Goal: Task Accomplishment & Management: Complete application form

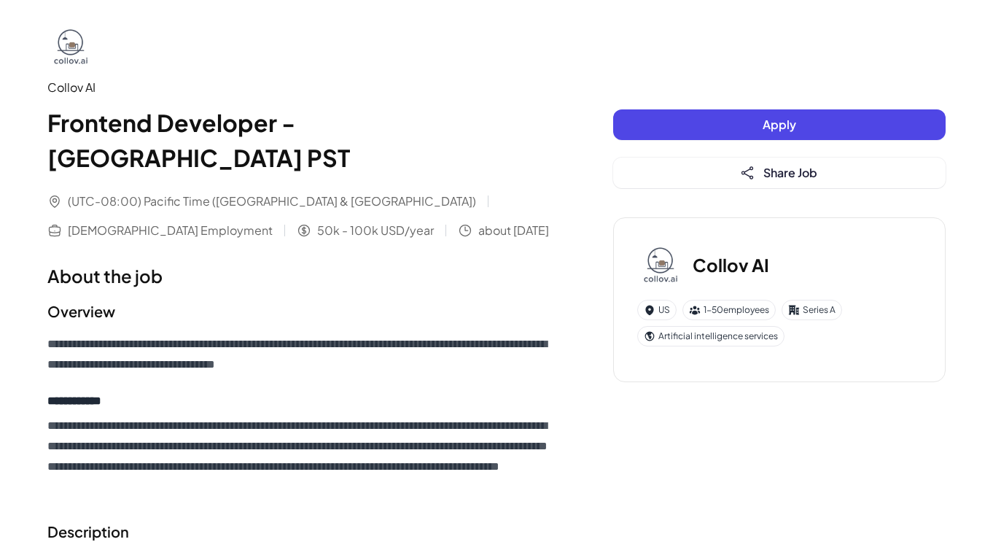
click at [779, 128] on span "Apply" at bounding box center [779, 124] width 34 height 15
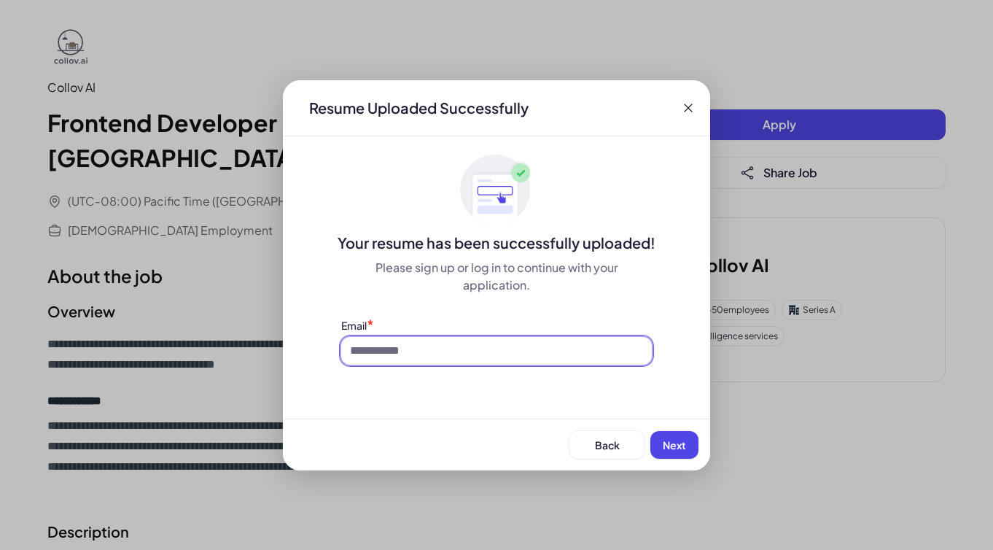
click at [581, 353] on input at bounding box center [496, 351] width 311 height 28
type input "**********"
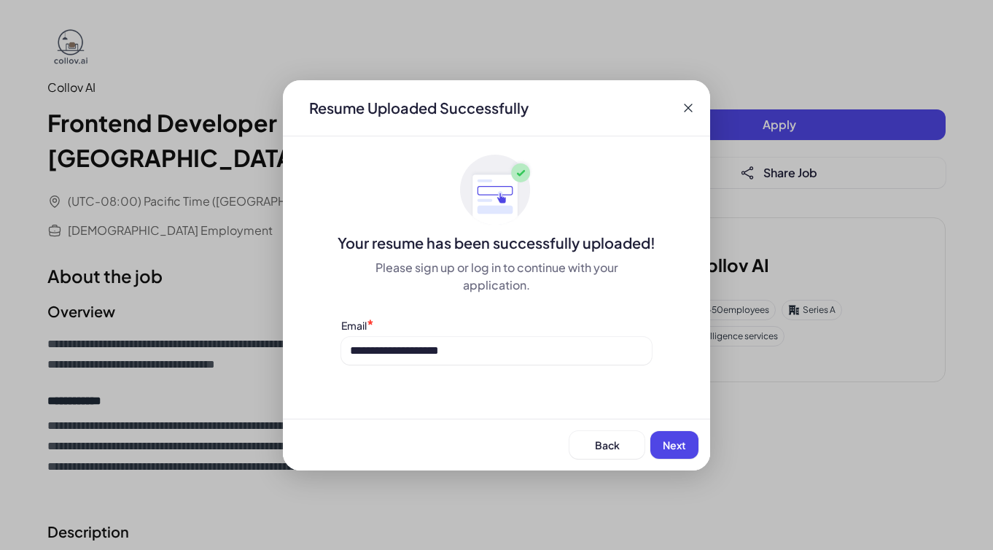
click at [693, 437] on button "Next" at bounding box center [674, 445] width 48 height 28
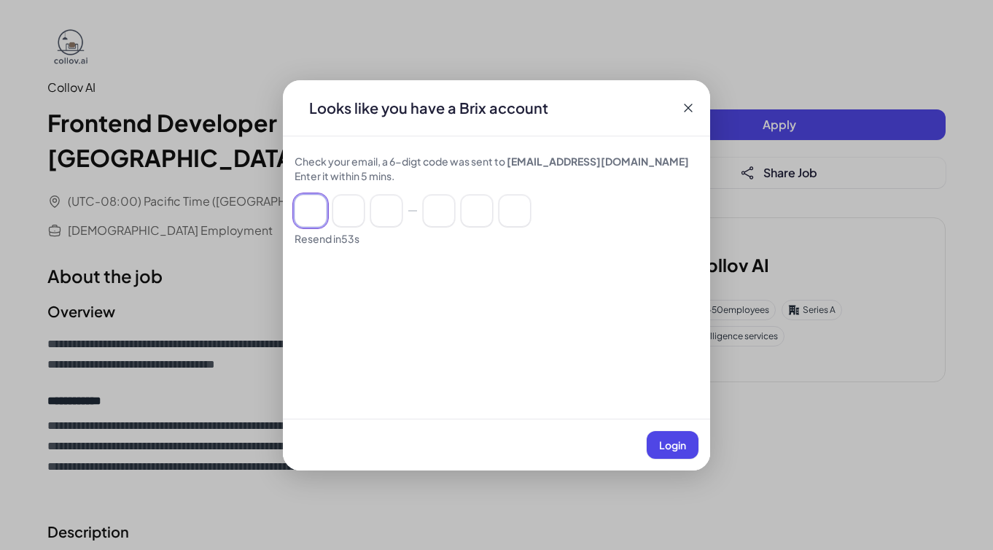
click at [313, 206] on input at bounding box center [310, 211] width 32 height 32
paste input "******"
type input "*"
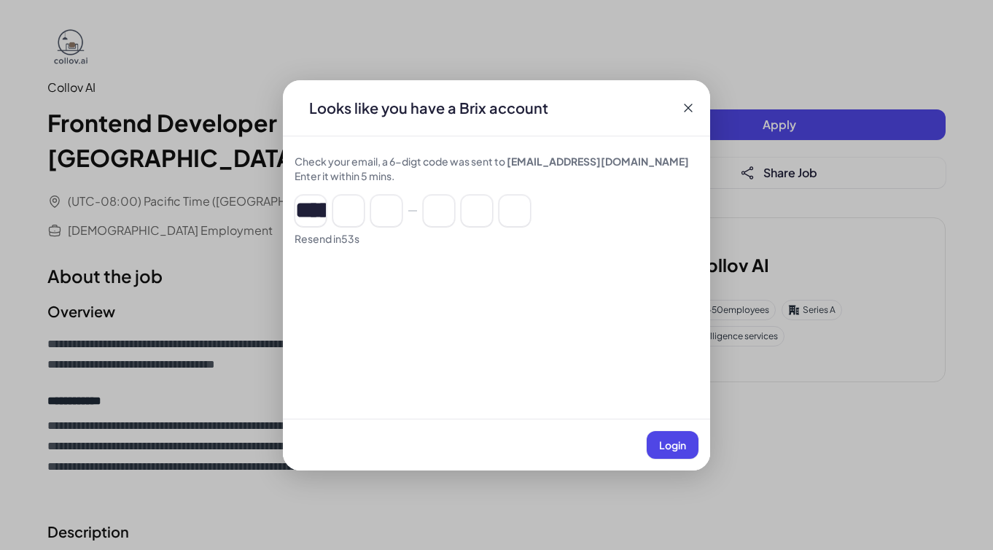
type input "*"
click at [668, 445] on span "Login" at bounding box center [672, 444] width 27 height 13
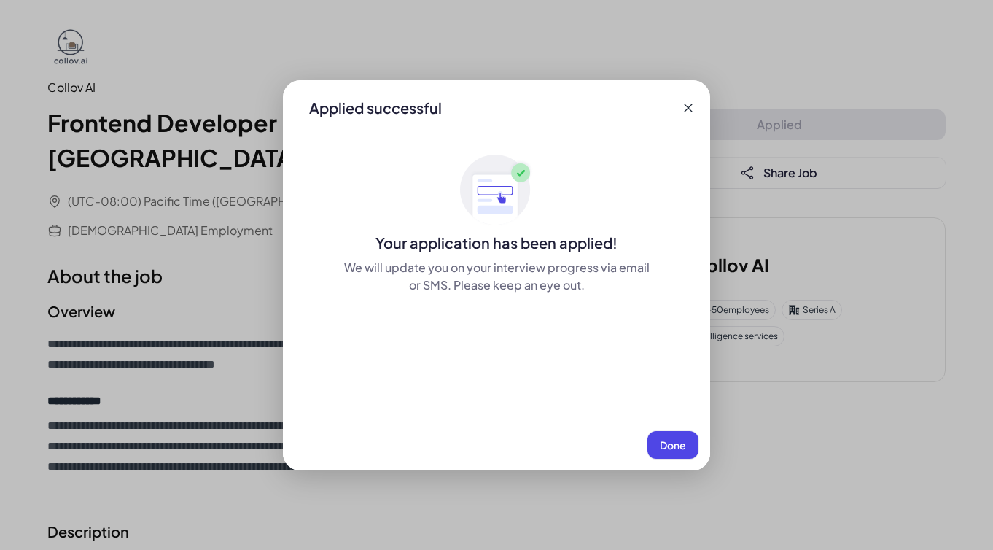
click at [668, 442] on span "Done" at bounding box center [673, 444] width 26 height 13
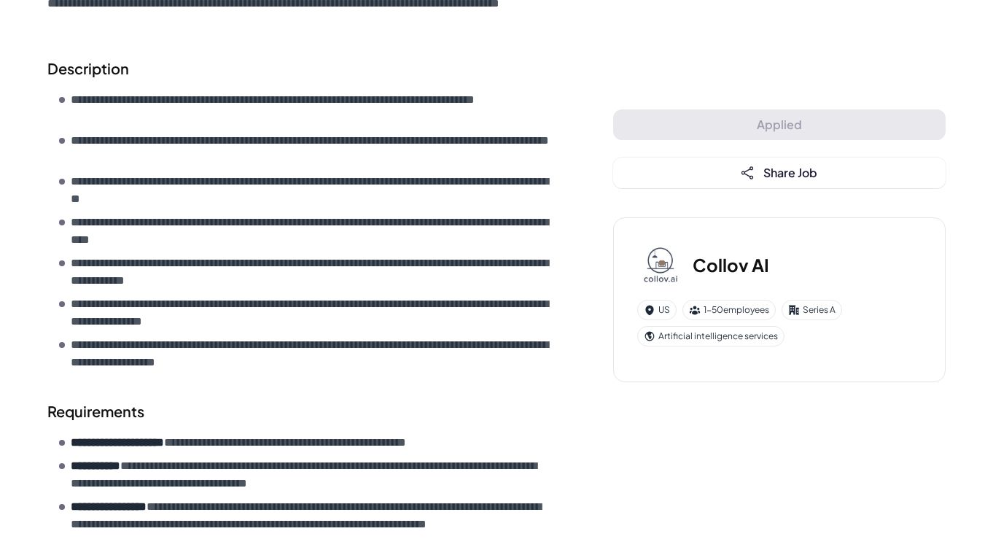
scroll to position [744, 0]
